Goal: Task Accomplishment & Management: Complete application form

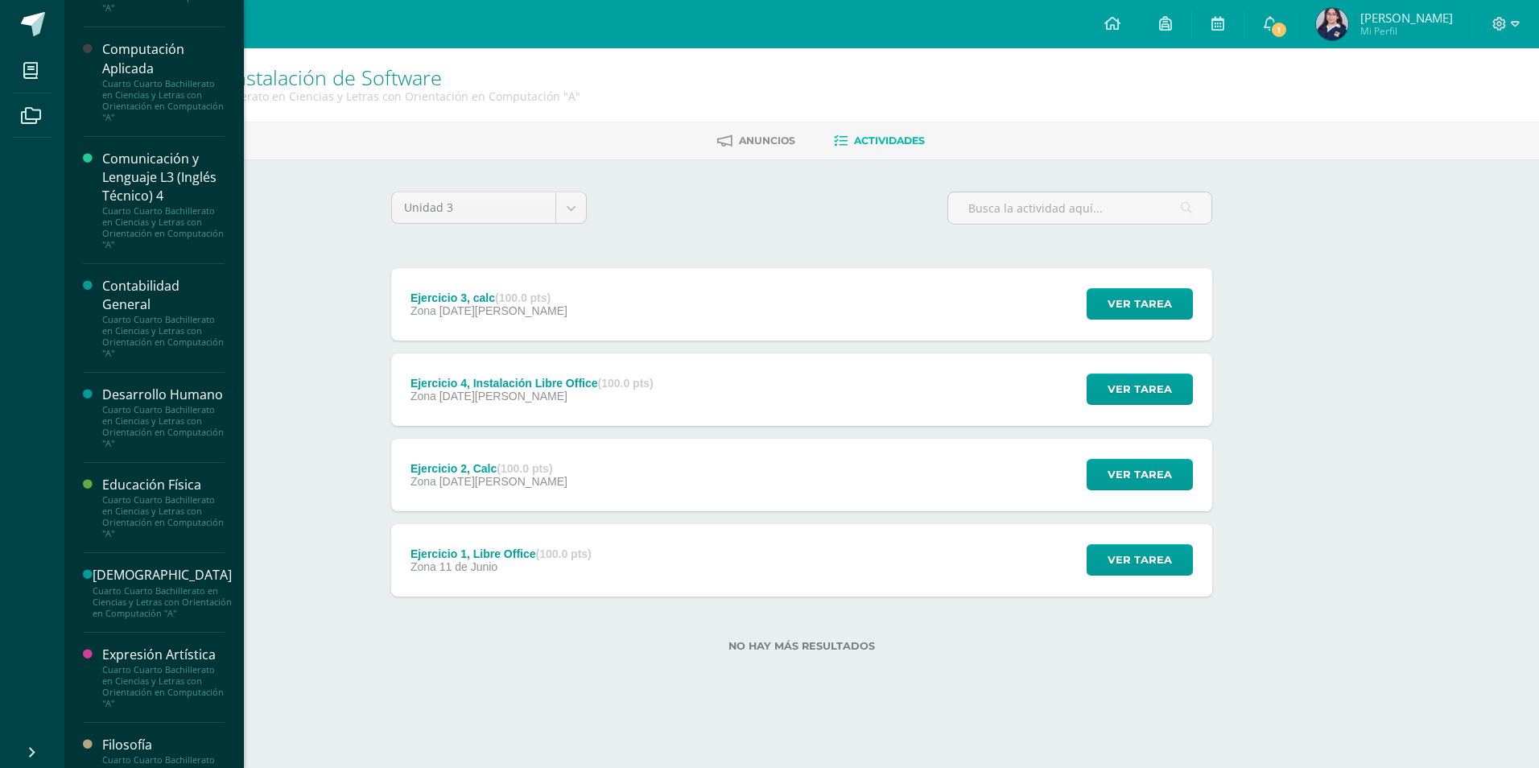
scroll to position [161, 0]
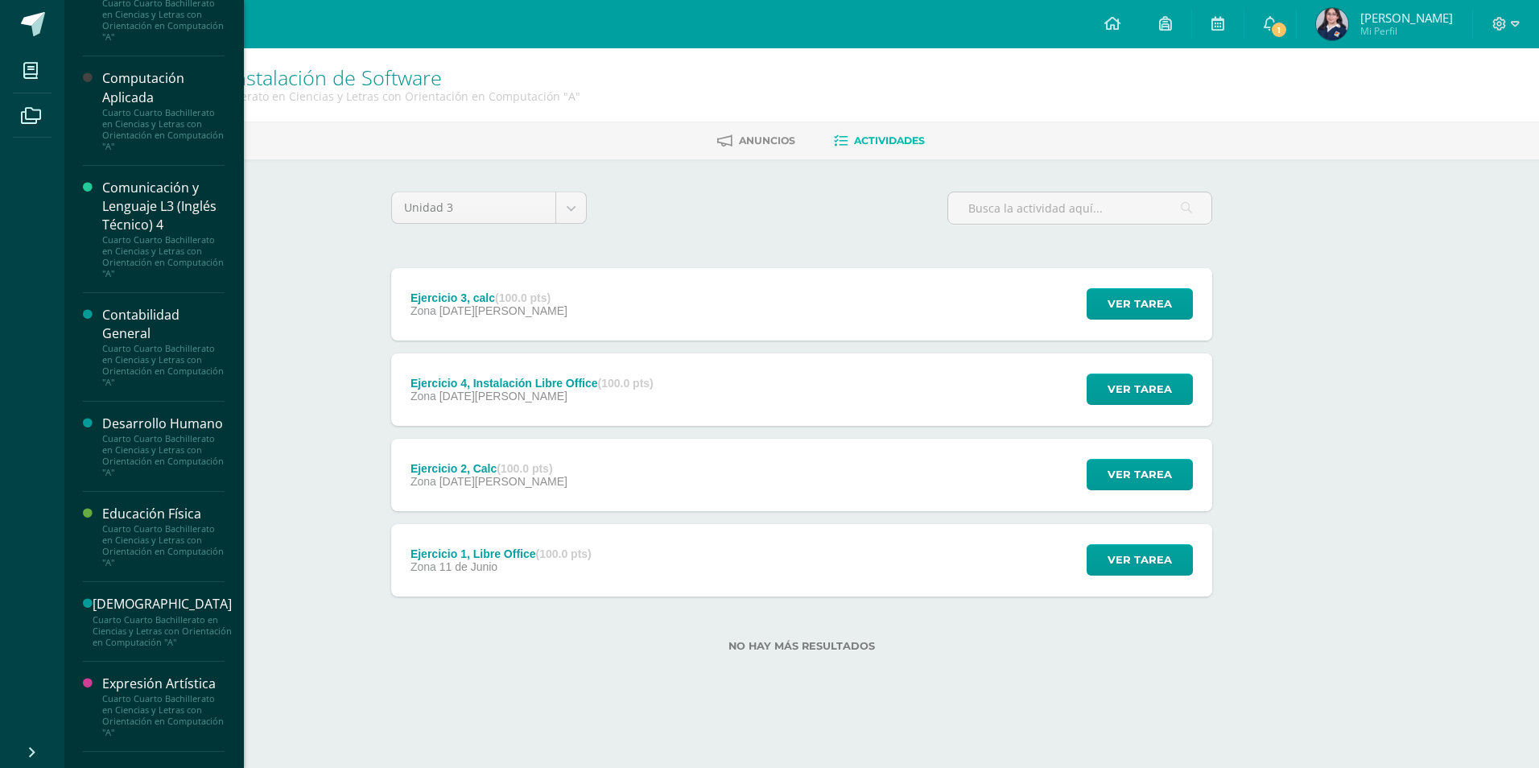
click at [174, 82] on div "Computación Aplicada" at bounding box center [163, 87] width 122 height 37
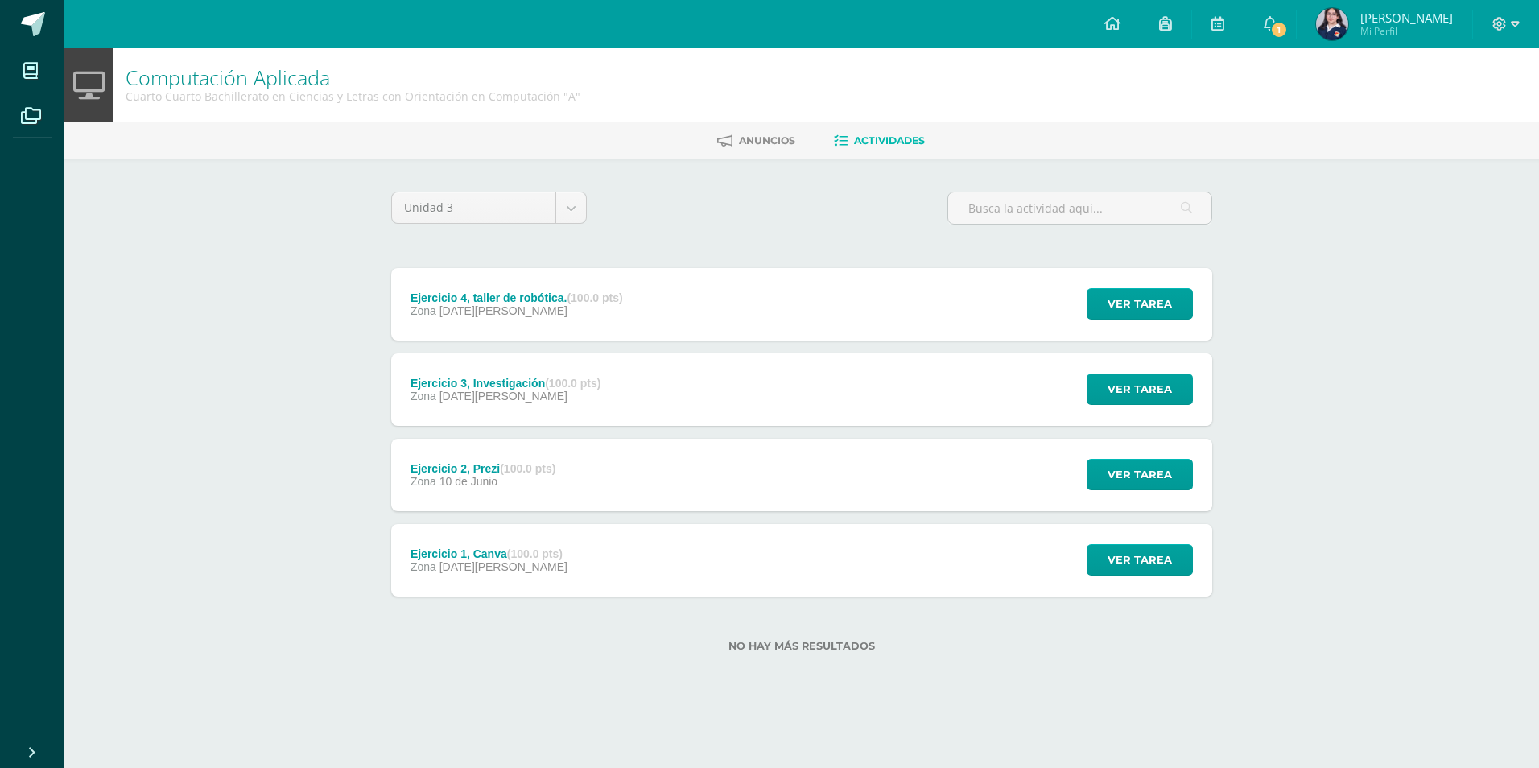
click at [540, 486] on div "Zona 10 de Junio" at bounding box center [484, 481] width 146 height 13
click at [644, 485] on div "Ejercicio 2, Calc (100.0 pts) Zona [DATE] Ver tarea Ejercicio 2, Calc Sistemas …" at bounding box center [801, 475] width 821 height 72
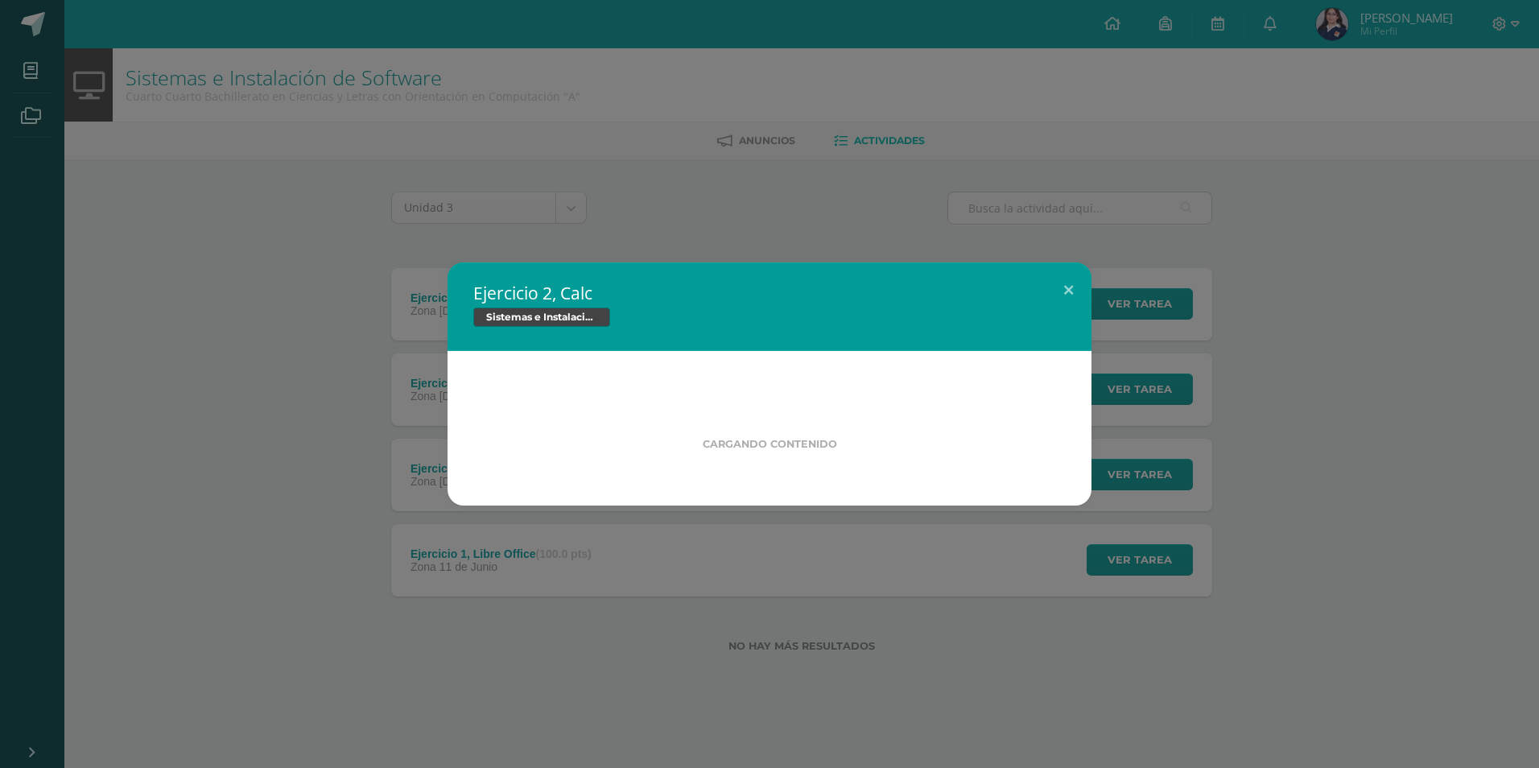
click at [298, 310] on div "Ejercicio 2, Calc Sistemas e Instalación de Software Cargando contenido" at bounding box center [769, 383] width 1526 height 243
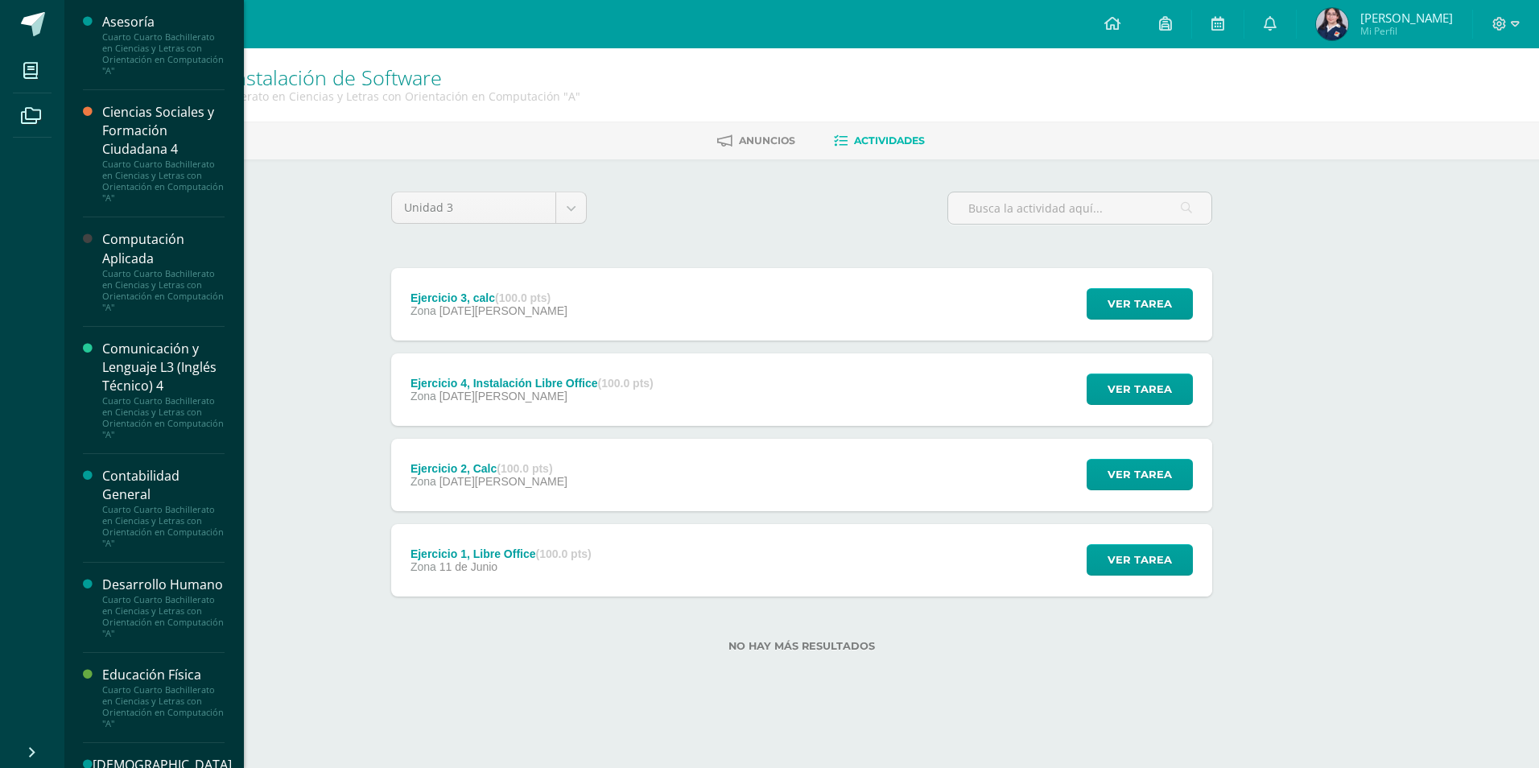
click at [156, 298] on div "Cuarto Cuarto Bachillerato en Ciencias y Letras con Orientación en Computación …" at bounding box center [163, 290] width 122 height 45
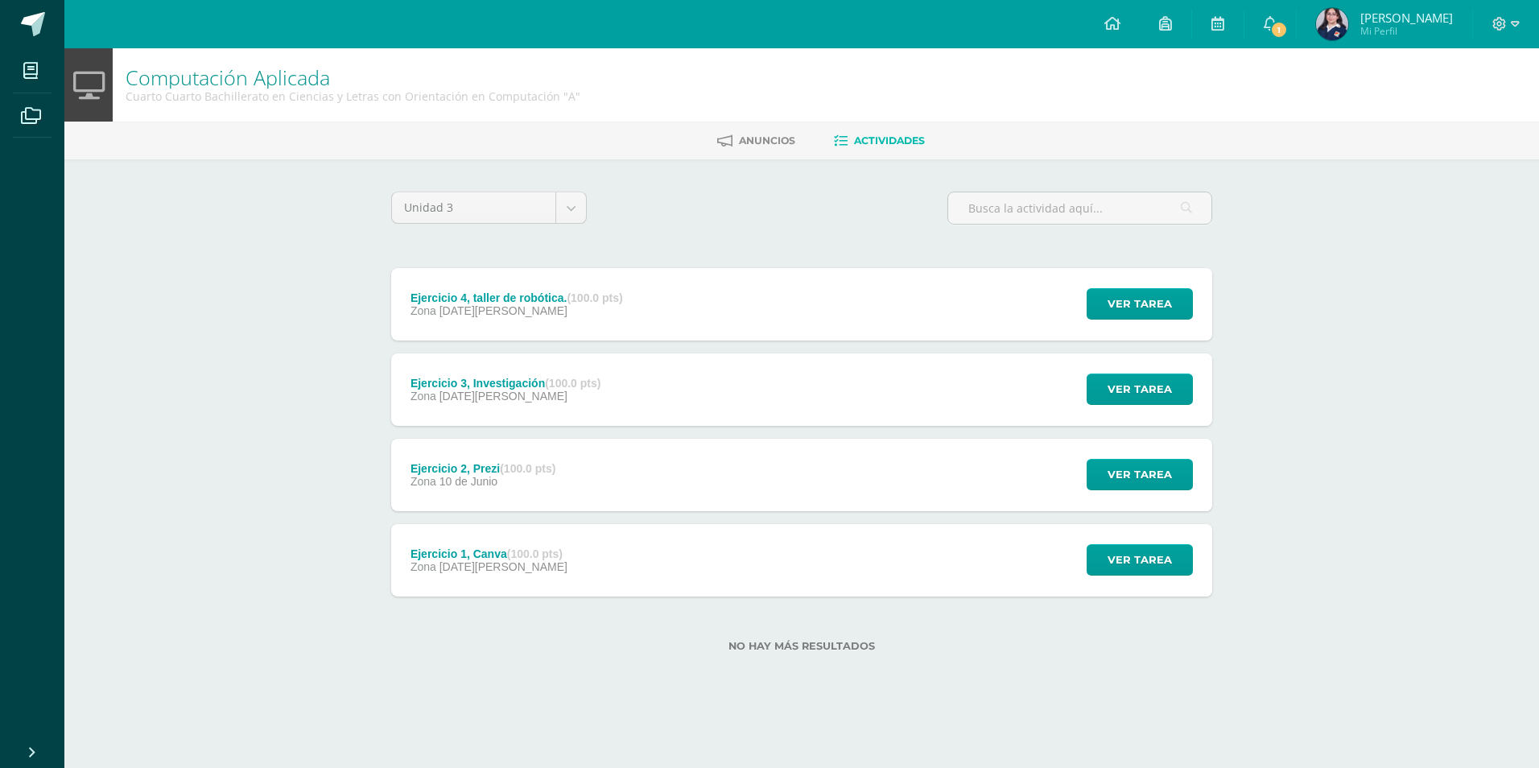
click at [595, 480] on div "Ejercicio 2, Prezi (100.0 pts) Zona [DATE][PERSON_NAME] Ver tarea Ejercicio 2, …" at bounding box center [801, 475] width 821 height 72
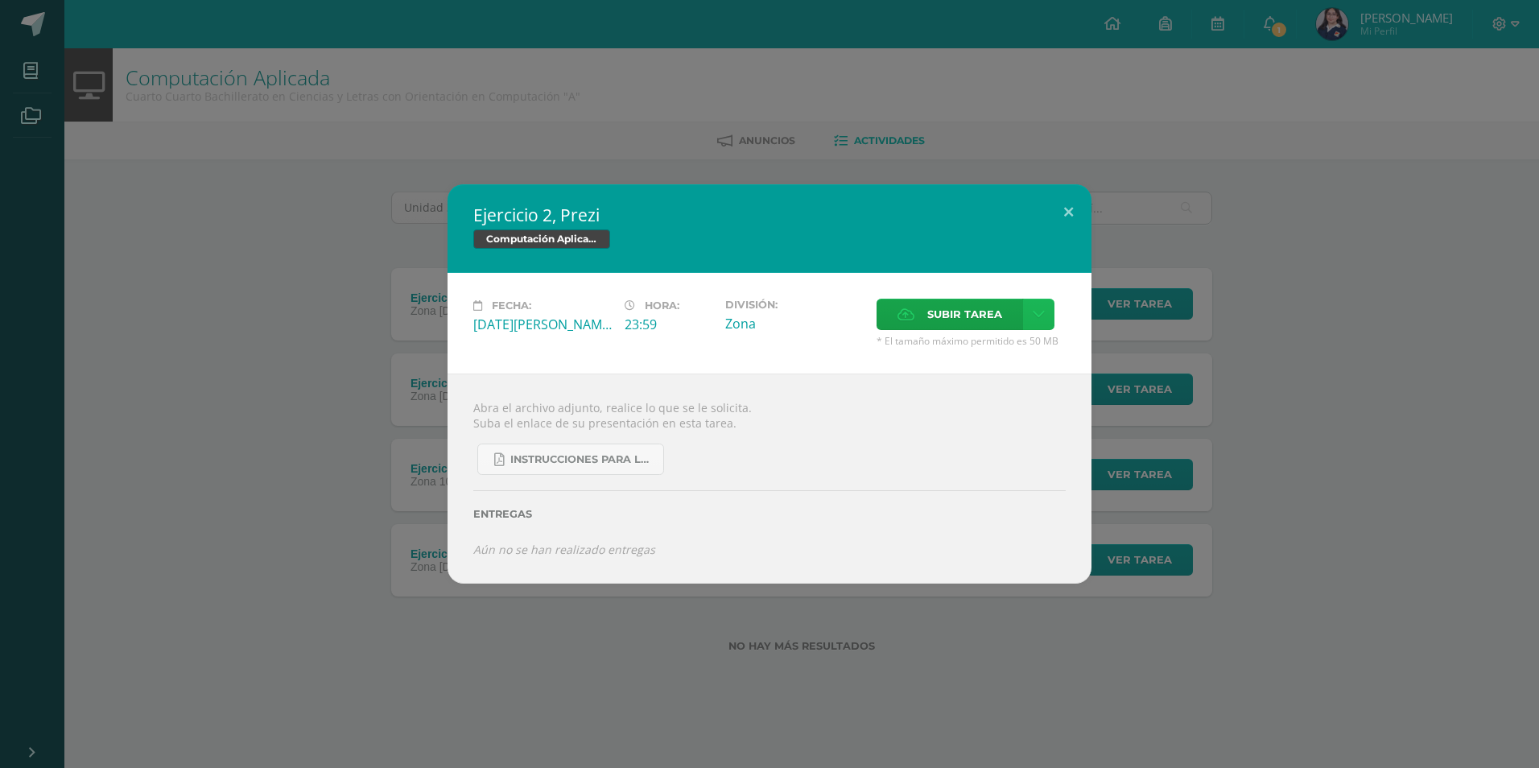
click at [1035, 316] on icon at bounding box center [1039, 315] width 12 height 14
click at [1018, 346] on link "Subir enlace" at bounding box center [982, 348] width 161 height 25
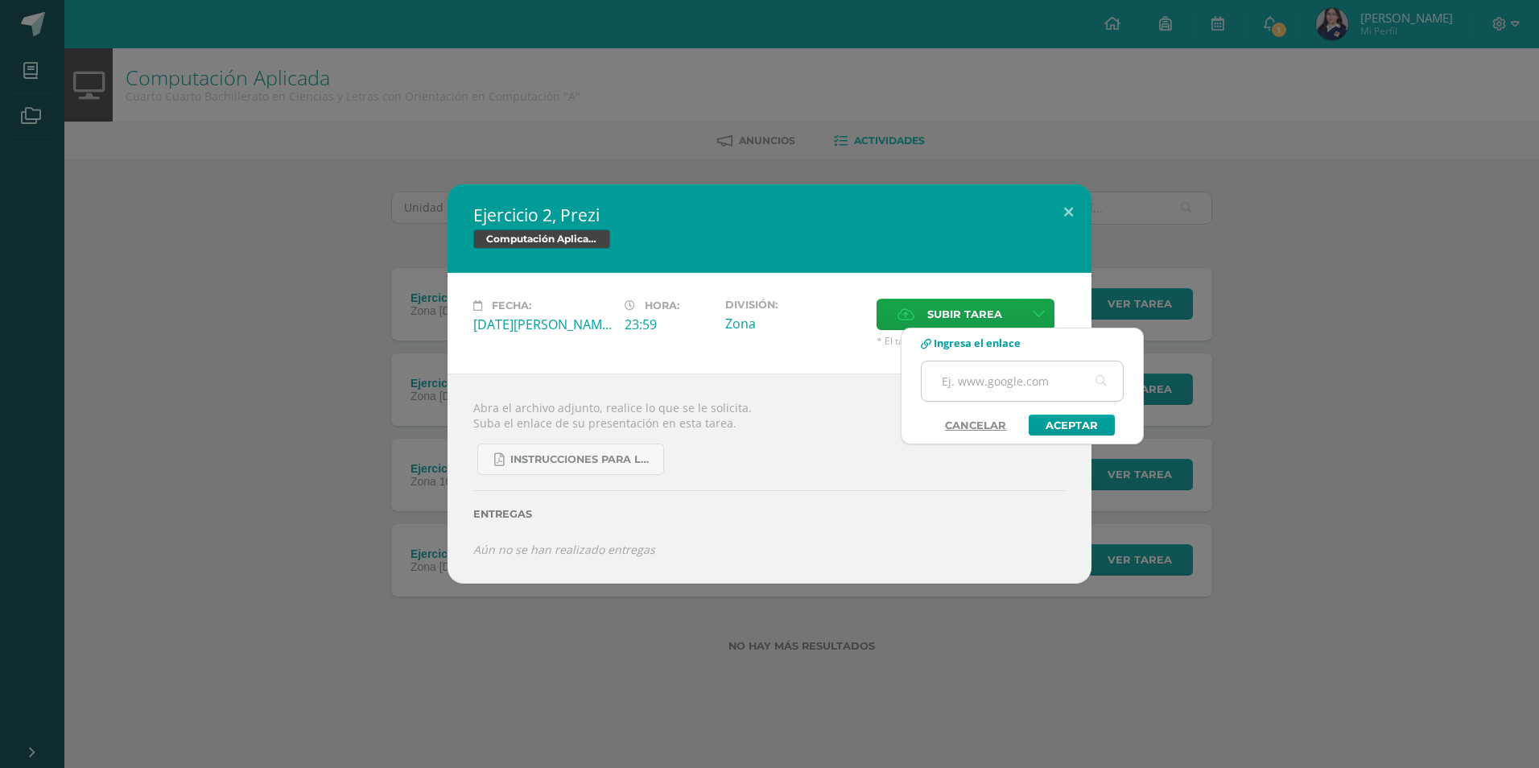
click at [1015, 380] on input "text" at bounding box center [1022, 380] width 201 height 39
paste input "https://prezi.com/view/PajcGvPlv8ie69EitcV4/?referral_token=s83l4_lnB3FN"
type input "https://prezi.com/view/PajcGvPlv8ie69EitcV4/?referral_token=s83l4_lnB3FN"
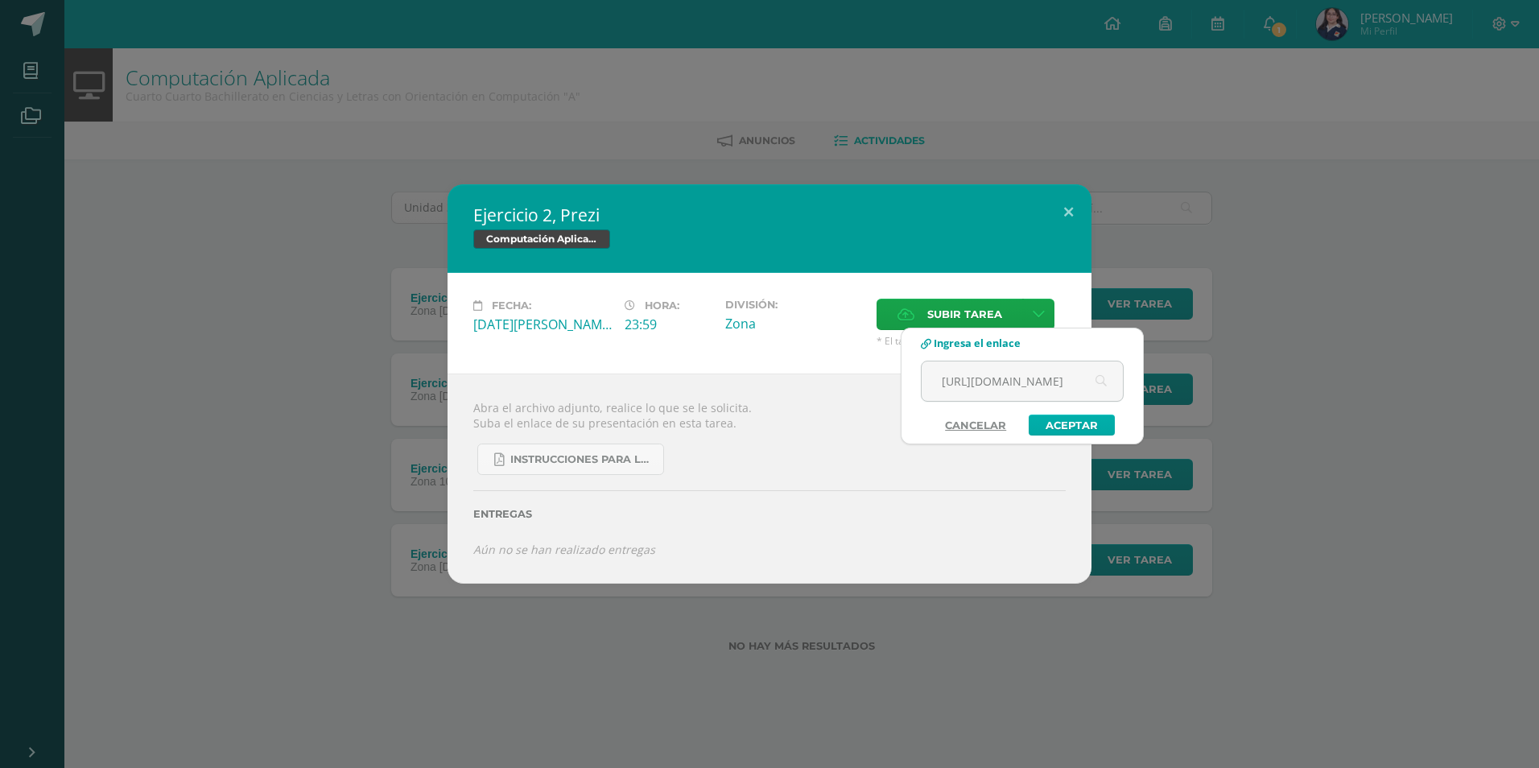
click at [1077, 423] on link "Aceptar" at bounding box center [1072, 425] width 86 height 21
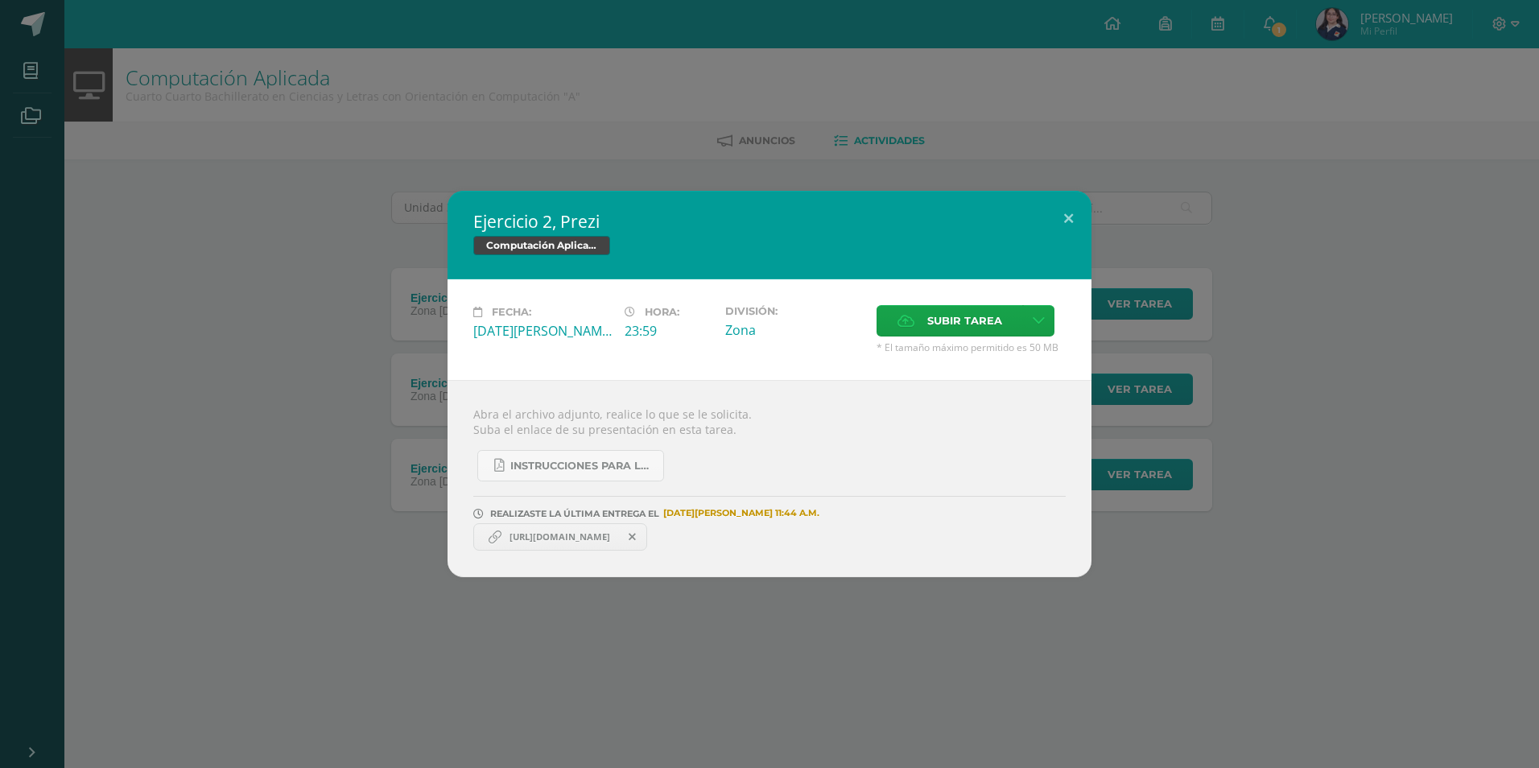
click at [529, 542] on span "https://prezi.com/view/PajcGvPlv8ie69EitcV4/?referral_token=s83l4_lnB3FN" at bounding box center [560, 536] width 117 height 13
click at [577, 535] on span "https://prezi.com/view/PajcGvPlv8ie69EitcV4/?referral_token=s83l4_lnB3FN" at bounding box center [560, 536] width 117 height 13
click at [577, 536] on span "https://prezi.com/view/PajcGvPlv8ie69EitcV4/?referral_token=s83l4_lnB3FN" at bounding box center [560, 536] width 117 height 13
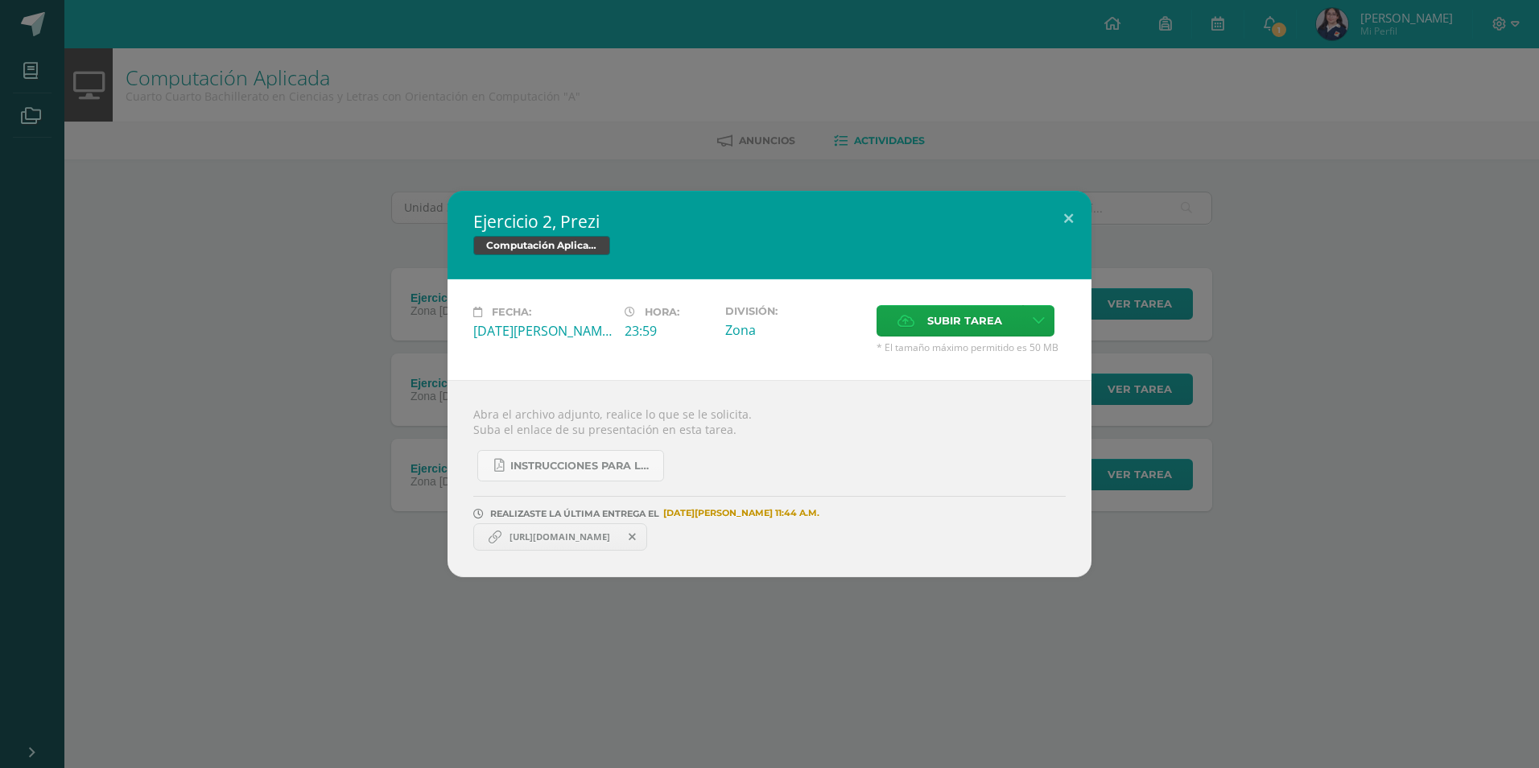
drag, startPoint x: 577, startPoint y: 536, endPoint x: 559, endPoint y: 528, distance: 19.5
click at [559, 528] on link "https://prezi.com/view/PajcGvPlv8ie69EitcV4/?referral_token=s83l4_lnB3FN" at bounding box center [560, 536] width 174 height 27
click at [564, 535] on span "https://prezi.com/view/PajcGvPlv8ie69EitcV4/?referral_token=s83l4_lnB3FN" at bounding box center [560, 536] width 117 height 13
drag, startPoint x: 564, startPoint y: 535, endPoint x: 523, endPoint y: 535, distance: 41.1
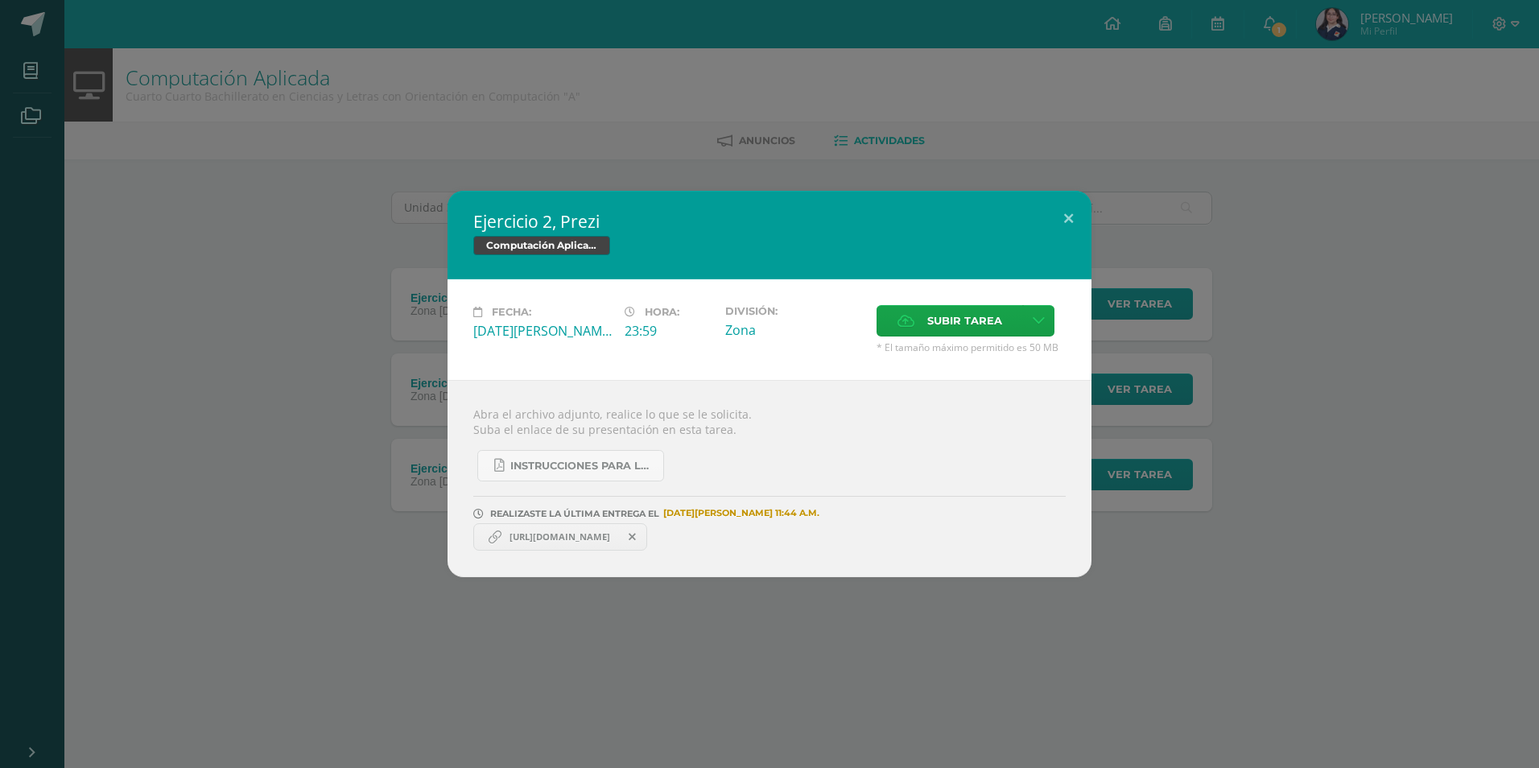
click at [523, 535] on span "https://prezi.com/view/PajcGvPlv8ie69EitcV4/?referral_token=s83l4_lnB3FN" at bounding box center [560, 536] width 117 height 13
copy link "https://prezi.com/view/PajcGvPlv8ie69EitcV4/?referral_token=s83l4_lnB3FN"
click at [339, 458] on div "Ejercicio 2, Prezi Computación Aplicada Fecha: Martes 10 de Junio Hora: 23:59 D…" at bounding box center [769, 384] width 1526 height 386
